Goal: Information Seeking & Learning: Learn about a topic

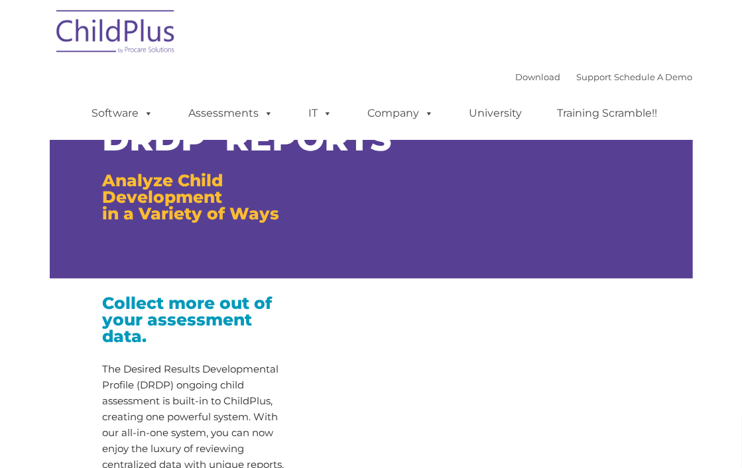
type input ""
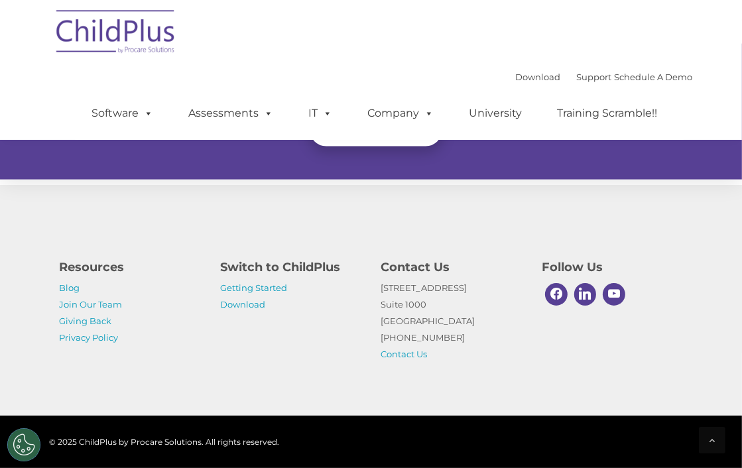
scroll to position [1268, 0]
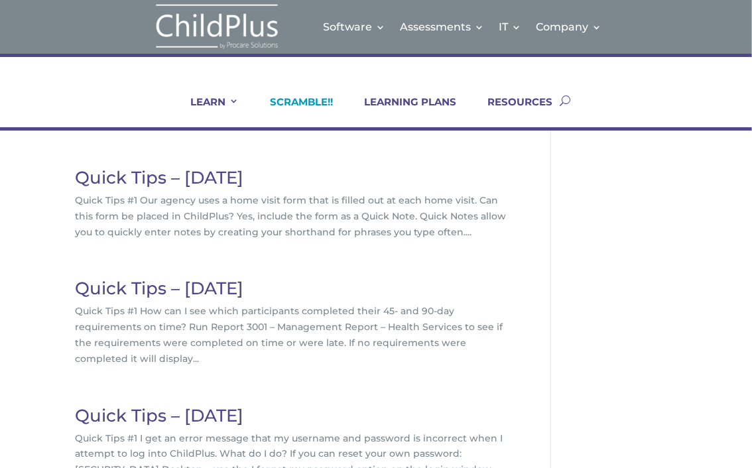
click at [315, 101] on link "SCRAMBLE!!" at bounding box center [294, 112] width 80 height 32
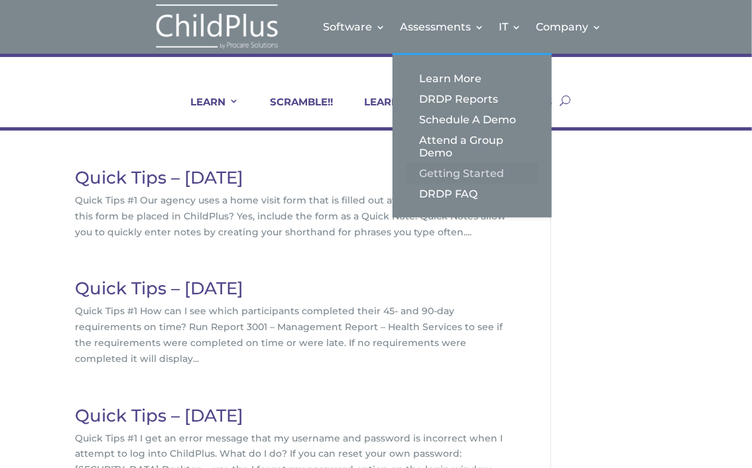
click at [470, 172] on link "Getting Started" at bounding box center [472, 173] width 133 height 21
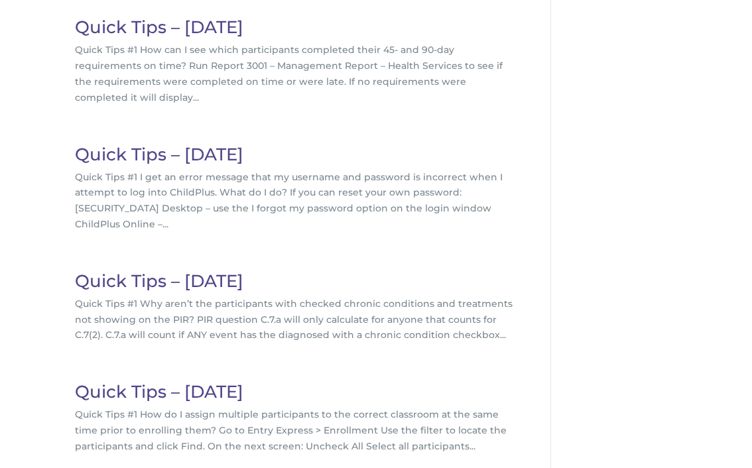
scroll to position [267, 0]
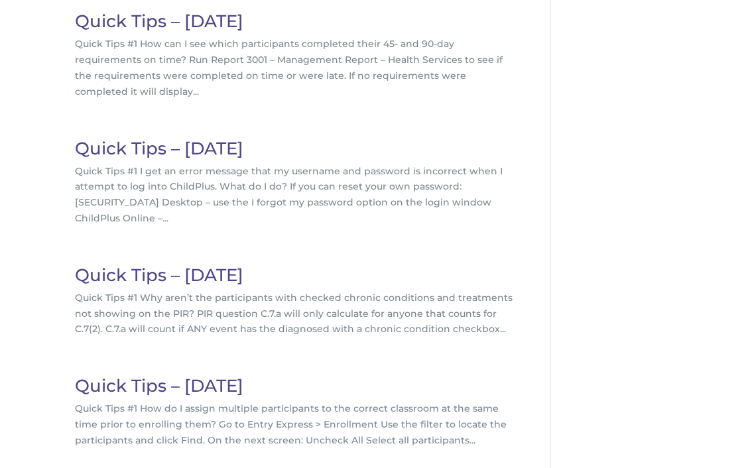
click at [156, 265] on link "Quick Tips – August 2022" at bounding box center [159, 275] width 168 height 21
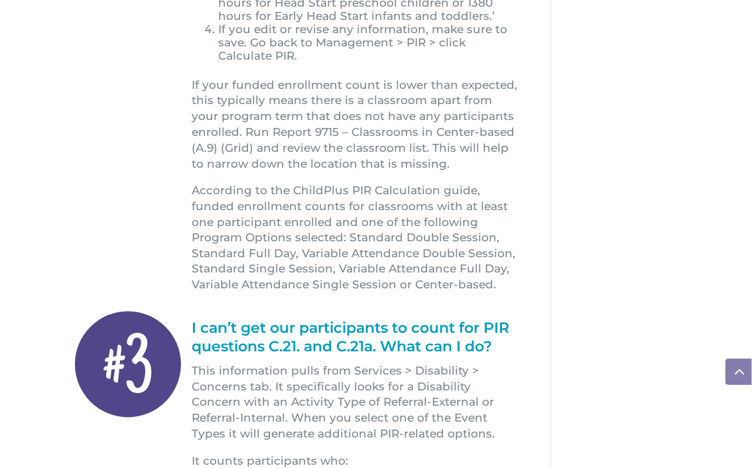
scroll to position [698, 0]
